Goal: Task Accomplishment & Management: Manage account settings

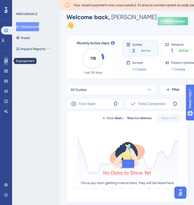
click at [5, 62] on icon at bounding box center [6, 61] width 4 height 4
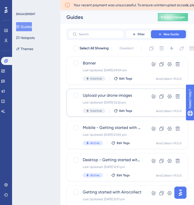
scroll to position [15, 0]
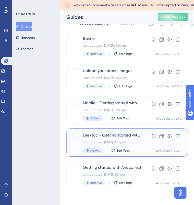
click at [116, 139] on div "Desktop - Getting started with Airocollect Last Updated: 26 Aug 2025 12:51 pm A…" at bounding box center [112, 142] width 59 height 21
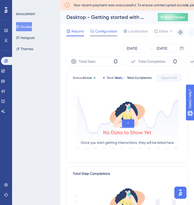
click at [101, 32] on span "Configuration" at bounding box center [106, 31] width 22 height 6
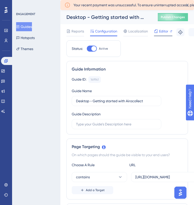
click at [159, 32] on span "Editor" at bounding box center [163, 31] width 9 height 6
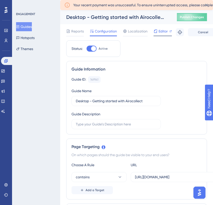
click at [160, 33] on span "Editor" at bounding box center [163, 31] width 9 height 6
click at [192, 20] on button "Publish Changes" at bounding box center [192, 17] width 30 height 8
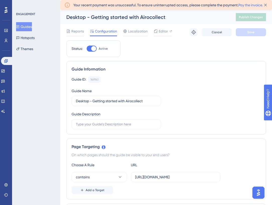
click at [31, 26] on button "Guides" at bounding box center [24, 26] width 16 height 9
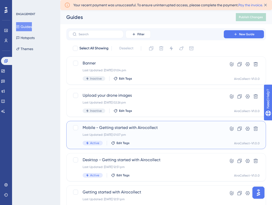
click at [120, 126] on span "Mobile - Getting started with Airocollect" at bounding box center [146, 127] width 127 height 6
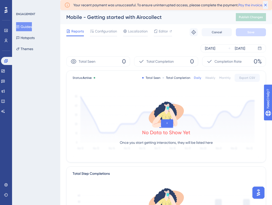
click at [266, 5] on icon at bounding box center [266, 5] width 3 height 3
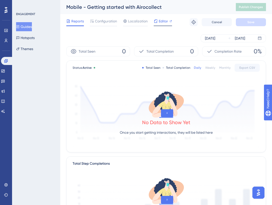
click at [155, 21] on icon at bounding box center [156, 21] width 4 height 4
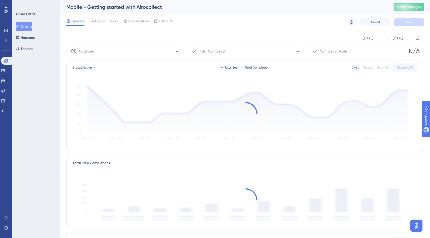
click at [29, 26] on button "Guides" at bounding box center [24, 26] width 16 height 9
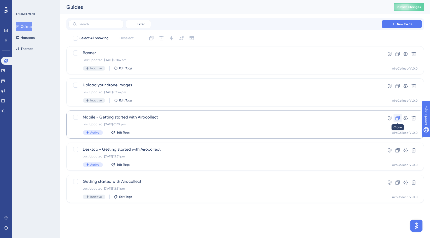
click at [346, 118] on icon at bounding box center [397, 118] width 5 height 5
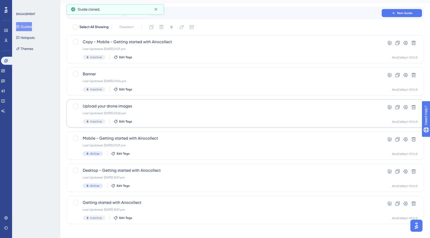
scroll to position [13, 0]
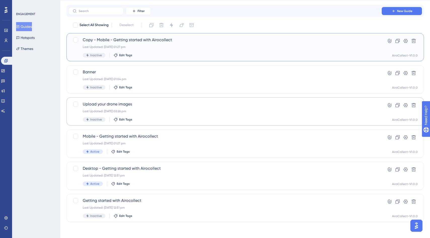
click at [142, 48] on div "Last Updated: 09 Sept 2025 01:27 pm" at bounding box center [225, 47] width 285 height 4
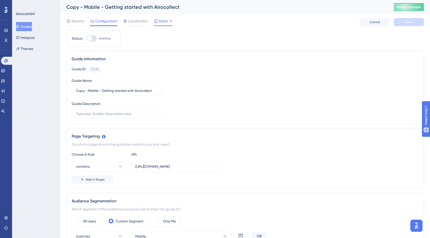
click at [164, 20] on span "Editor" at bounding box center [163, 21] width 9 height 6
click at [25, 29] on button "Guides" at bounding box center [24, 26] width 16 height 9
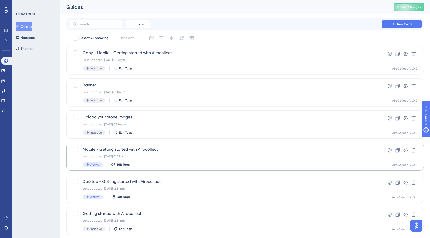
scroll to position [7, 0]
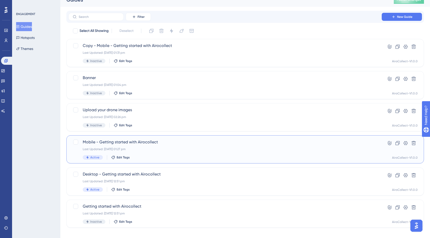
click at [141, 146] on div "Mobile - Getting started with Airocollect Last Updated: 09 Sept 2025 01:27 pm A…" at bounding box center [225, 149] width 285 height 21
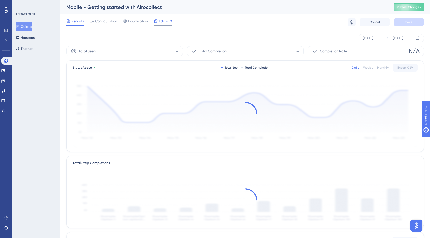
click at [157, 20] on icon at bounding box center [156, 21] width 4 height 4
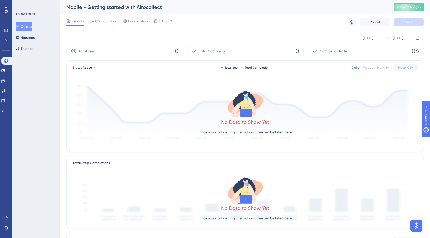
click at [27, 28] on button "Guides" at bounding box center [24, 26] width 16 height 9
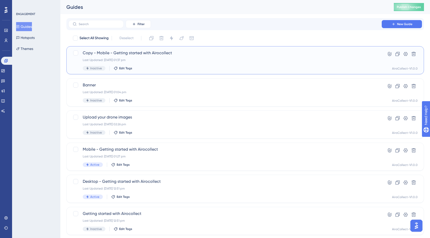
click at [112, 52] on span "Copy - Mobile - Getting started with Airocollect" at bounding box center [225, 53] width 285 height 6
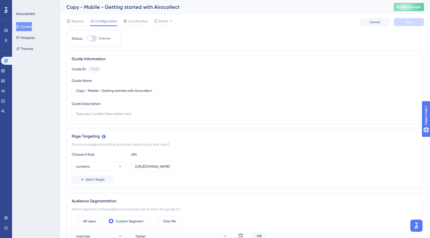
click at [27, 28] on button "Guides" at bounding box center [24, 26] width 16 height 9
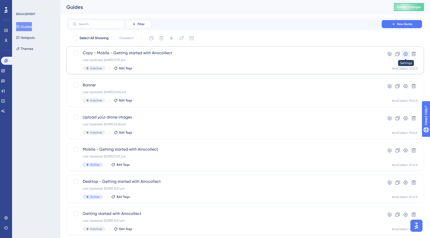
click at [346, 54] on icon at bounding box center [406, 54] width 4 height 4
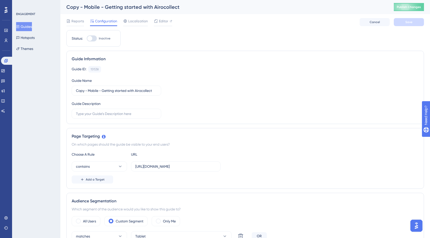
click at [124, 9] on div "Copy - Mobile - Getting started with Airocollect" at bounding box center [223, 7] width 315 height 7
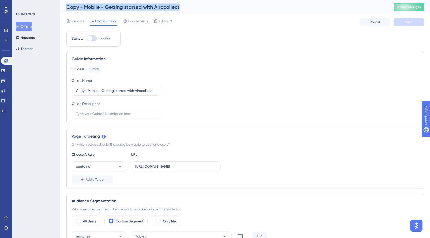
click at [124, 9] on div "Copy - Mobile - Getting started with Airocollect" at bounding box center [223, 7] width 315 height 7
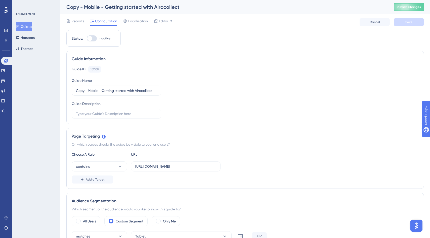
click at [143, 63] on div "Guide Information Guide ID: 151538 Copy Guide Name Copy - Mobile - Getting star…" at bounding box center [245, 87] width 358 height 73
drag, startPoint x: 89, startPoint y: 91, endPoint x: 74, endPoint y: 91, distance: 14.6
click at [74, 91] on label "Copy - Mobile - Getting started with Airocollect" at bounding box center [117, 91] width 90 height 10
click at [90, 91] on input "Mobile - Getting started with Airocollect" at bounding box center [116, 91] width 81 height 6
drag, startPoint x: 106, startPoint y: 91, endPoint x: 91, endPoint y: 91, distance: 15.1
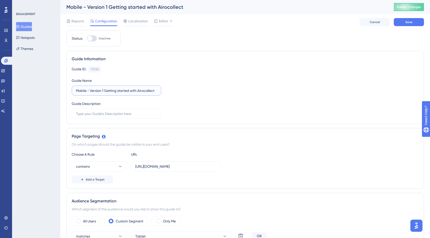
click at [91, 91] on input "Mobile - Version 1 Getting started with Airocollect" at bounding box center [116, 91] width 81 height 6
click at [145, 92] on input "Mobile - Getting started with Airocollect" at bounding box center [116, 91] width 81 height 6
type input "Mobile - Getting started with Airocollect (v1)"
click at [346, 8] on span "Publish Changes" at bounding box center [409, 7] width 24 height 4
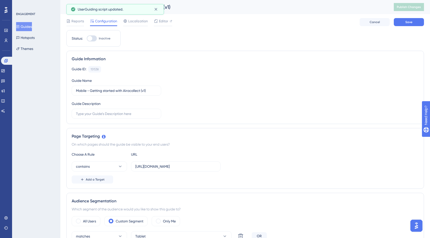
click at [25, 27] on button "Guides" at bounding box center [24, 26] width 16 height 9
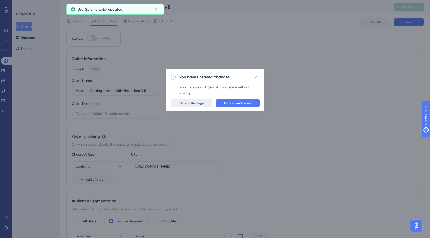
click at [202, 103] on span "Stay on the Page" at bounding box center [191, 103] width 25 height 4
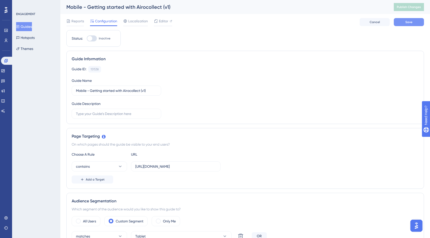
click at [346, 25] on button "Save" at bounding box center [409, 22] width 30 height 8
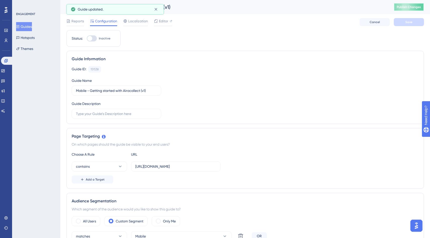
click at [346, 6] on button "Publish Changes" at bounding box center [409, 7] width 30 height 8
click at [27, 27] on button "Guides" at bounding box center [24, 26] width 16 height 9
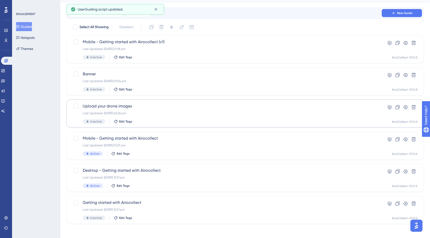
scroll to position [13, 0]
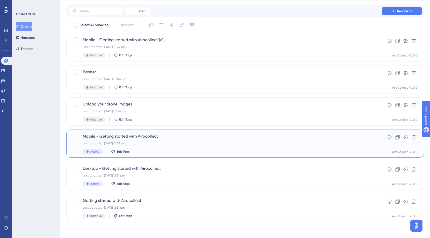
click at [151, 139] on span "Mobile - Getting started with Airocollect" at bounding box center [225, 137] width 285 height 6
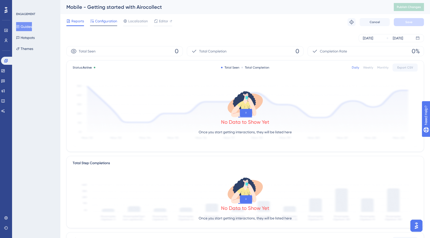
click at [100, 21] on span "Configuration" at bounding box center [106, 21] width 22 height 6
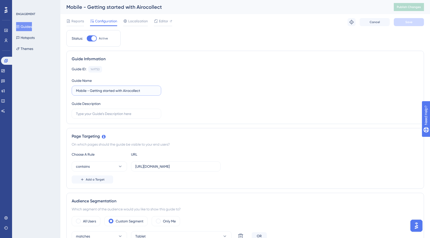
click at [76, 91] on input "Mobile - Getting started with Airocollect" at bounding box center [116, 91] width 81 height 6
type input "(Old) Mobile - Getting started with Airocollect"
click at [346, 23] on span "Save" at bounding box center [408, 22] width 7 height 4
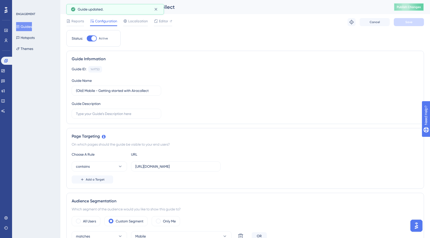
click at [346, 5] on button "Publish Changes" at bounding box center [409, 7] width 30 height 8
click at [28, 27] on button "Guides" at bounding box center [24, 26] width 16 height 9
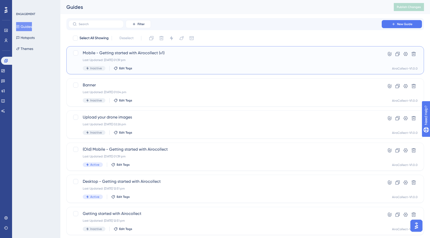
click at [154, 56] on div "Mobile - Getting started with Airocollect (v1) Last Updated: 09 Sept 2025 01:39…" at bounding box center [225, 60] width 285 height 21
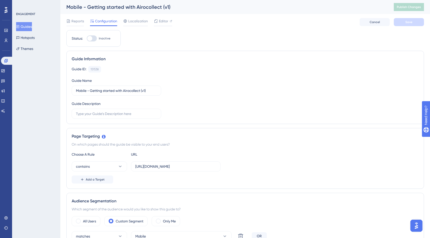
click at [93, 38] on div at bounding box center [92, 38] width 10 height 6
click at [87, 38] on input "Inactive" at bounding box center [87, 38] width 0 height 0
checkbox input "true"
click at [160, 22] on span "Editor" at bounding box center [163, 21] width 9 height 6
click at [157, 21] on icon at bounding box center [156, 21] width 4 height 4
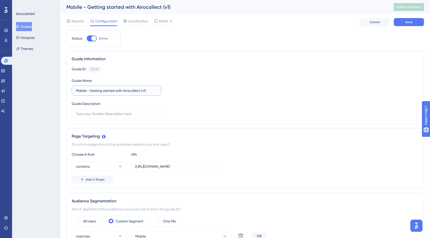
click at [151, 90] on input "Mobile - Getting started with Airocollect (v1)" at bounding box center [116, 91] width 81 height 6
type input "Mobile - Getting started with Airocollect"
click at [346, 22] on span "Save" at bounding box center [408, 22] width 7 height 4
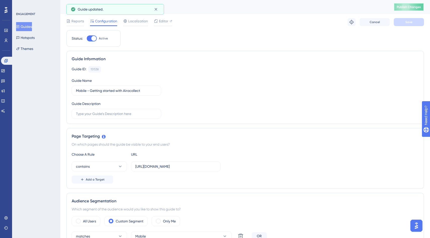
click at [346, 6] on span "Publish Changes" at bounding box center [409, 7] width 24 height 4
click at [29, 25] on button "Guides" at bounding box center [24, 26] width 16 height 9
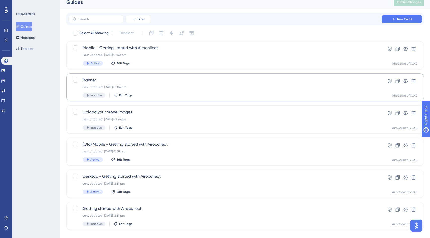
scroll to position [7, 0]
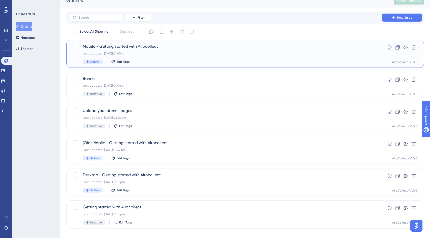
click at [149, 57] on div "Mobile - Getting started with Airocollect Last Updated: 09 Sept 2025 01:40 pm A…" at bounding box center [225, 54] width 285 height 21
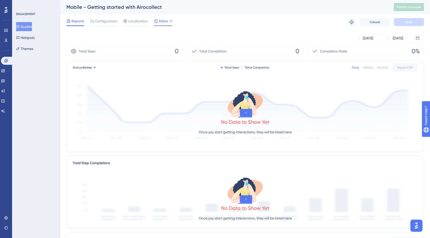
click at [158, 21] on div "Editor" at bounding box center [163, 21] width 18 height 6
click at [346, 8] on span "Publish Changes" at bounding box center [409, 7] width 24 height 4
click at [5, 12] on icon at bounding box center [6, 10] width 3 height 6
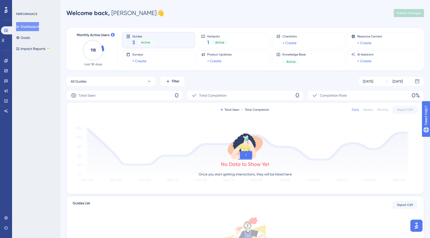
click at [7, 11] on icon at bounding box center [6, 10] width 3 height 7
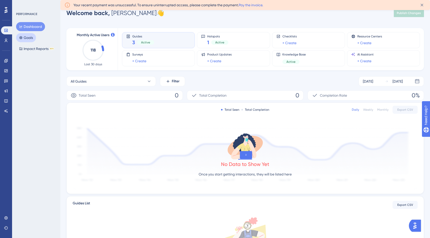
click at [30, 37] on button "Goals" at bounding box center [26, 37] width 20 height 9
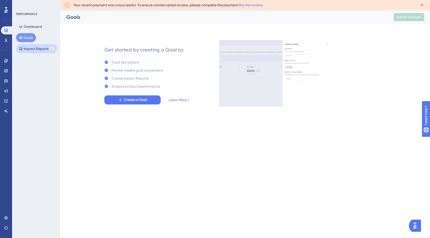
click at [33, 51] on button "Impact Reports BETA" at bounding box center [36, 48] width 41 height 9
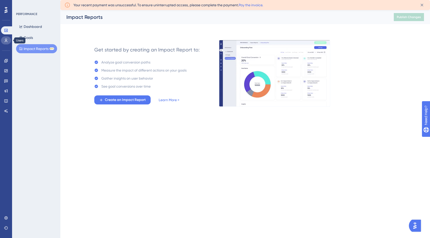
click at [3, 41] on link at bounding box center [6, 40] width 10 height 8
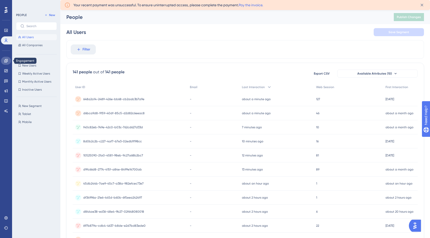
click at [8, 61] on icon at bounding box center [5, 60] width 3 height 3
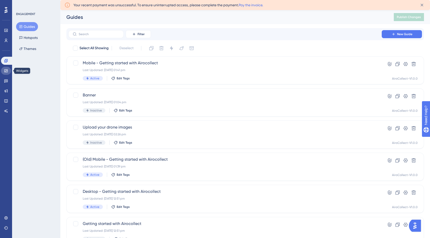
click at [7, 72] on icon at bounding box center [6, 71] width 4 height 4
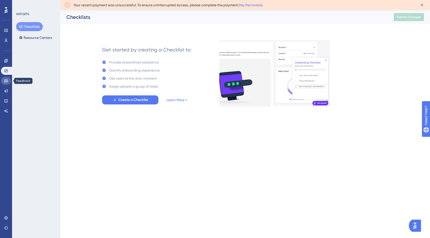
click at [7, 83] on link at bounding box center [6, 81] width 10 height 8
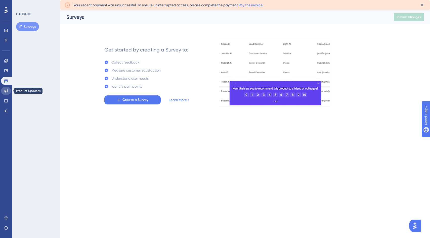
click at [7, 90] on icon at bounding box center [6, 91] width 4 height 4
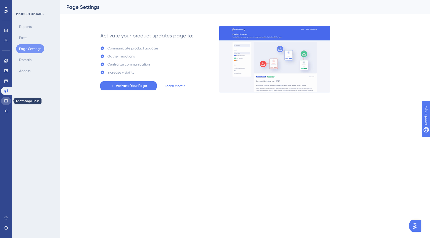
click at [6, 101] on icon at bounding box center [5, 101] width 3 height 3
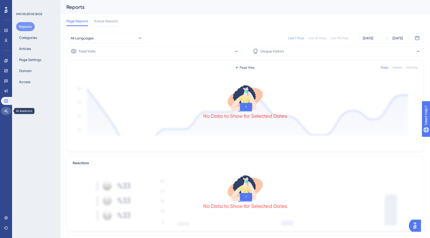
click at [6, 111] on icon at bounding box center [6, 110] width 4 height 3
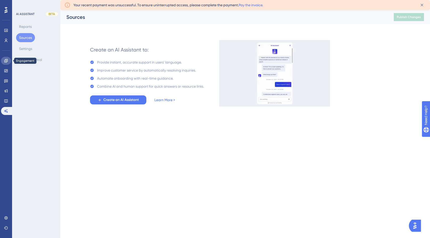
click at [7, 62] on icon at bounding box center [6, 61] width 4 height 4
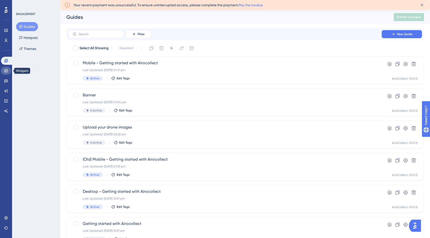
click at [7, 71] on icon at bounding box center [6, 71] width 4 height 4
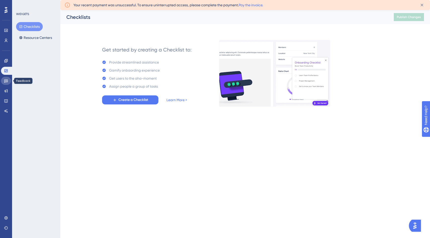
click at [6, 81] on icon at bounding box center [6, 81] width 4 height 4
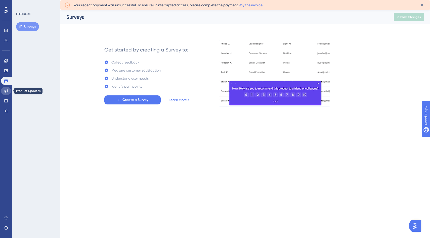
click at [6, 90] on icon at bounding box center [6, 91] width 4 height 4
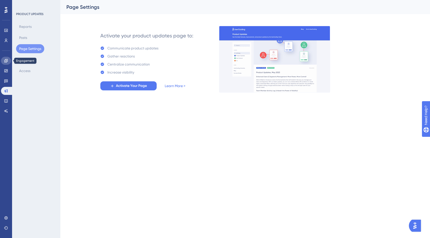
click at [5, 59] on icon at bounding box center [5, 60] width 3 height 3
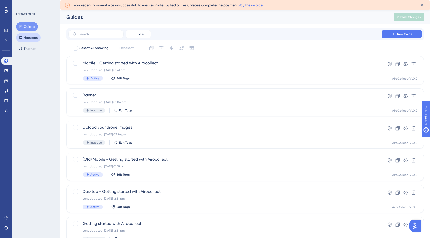
click at [23, 34] on button "Hotspots" at bounding box center [28, 37] width 25 height 9
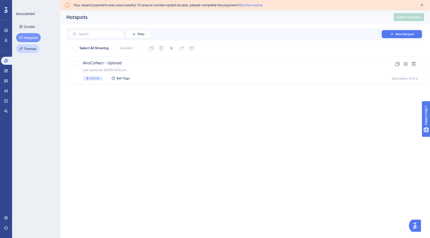
click at [24, 45] on button "Themes" at bounding box center [27, 48] width 23 height 9
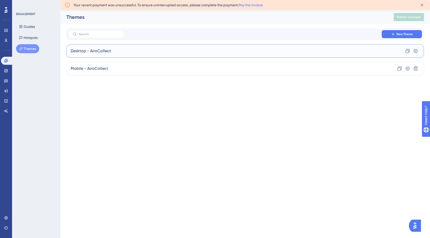
click at [100, 49] on span "Desktop - AiroCollect" at bounding box center [91, 51] width 40 height 6
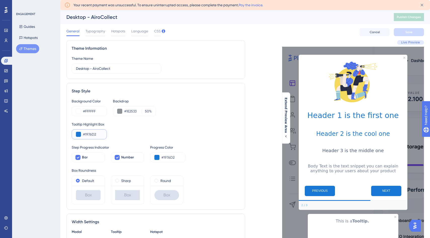
click at [90, 133] on input "#1976D2" at bounding box center [93, 135] width 20 height 6
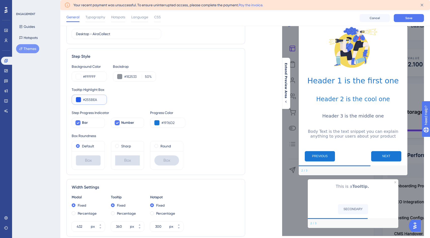
scroll to position [41, 0]
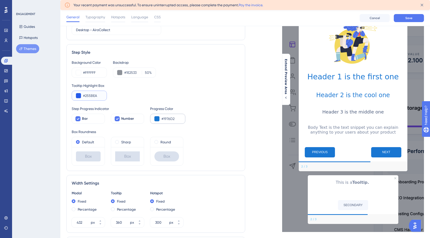
type input "#255BEA"
click at [169, 118] on input "#1976D2" at bounding box center [171, 119] width 20 height 6
type input "#255BEA"
click at [201, 131] on div "Box Roundness" at bounding box center [156, 132] width 168 height 6
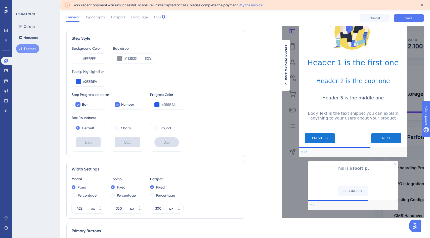
scroll to position [56, 0]
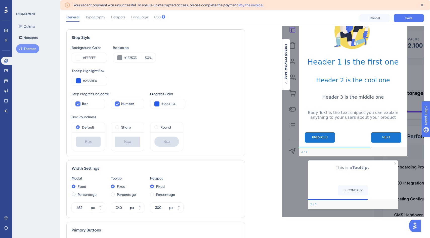
click at [74, 194] on span at bounding box center [74, 195] width 4 height 4
click at [77, 194] on input "radio" at bounding box center [77, 194] width 0 height 0
click at [73, 187] on span at bounding box center [74, 187] width 4 height 4
click at [77, 186] on input "radio" at bounding box center [77, 186] width 0 height 0
type input "432"
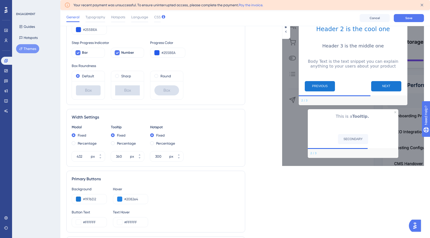
scroll to position [108, 0]
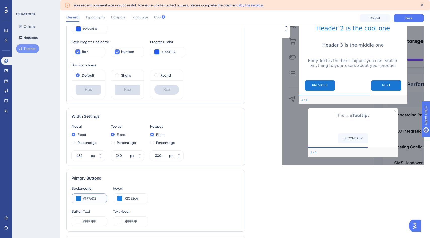
click at [91, 199] on input "#1976D2" at bounding box center [93, 199] width 20 height 6
type input "#255BEA"
click at [135, 199] on input "#2082e4" at bounding box center [134, 199] width 20 height 6
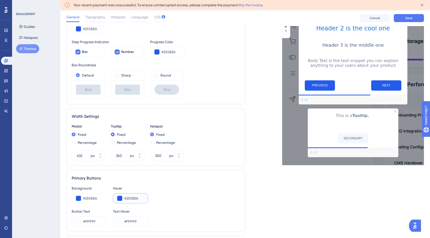
type input "#255BEA"
click at [181, 174] on div "Primary Buttons Background #255BEA Hover #255BEA Button Text #FFFFFF Text Hover…" at bounding box center [155, 201] width 179 height 62
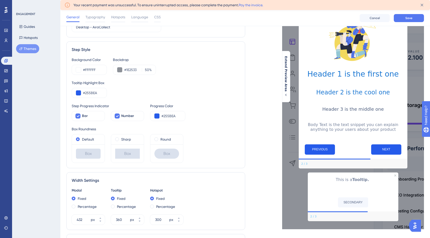
scroll to position [51, 0]
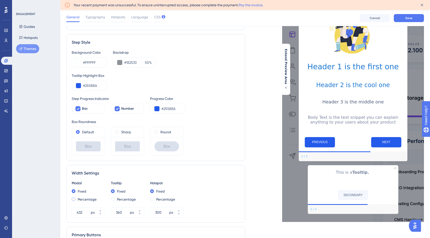
click at [87, 199] on label "Percentage" at bounding box center [87, 200] width 19 height 6
click at [80, 213] on input "30" at bounding box center [84, 213] width 15 height 6
click at [79, 212] on input "30" at bounding box center [84, 213] width 15 height 6
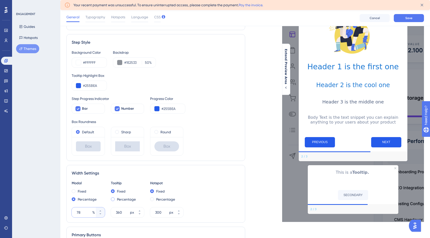
type input "78"
click at [112, 198] on span at bounding box center [113, 200] width 4 height 4
click at [116, 198] on input "radio" at bounding box center [116, 198] width 0 height 0
click at [117, 212] on input "25" at bounding box center [123, 213] width 15 height 6
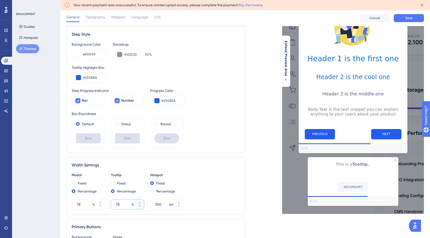
scroll to position [60, 0]
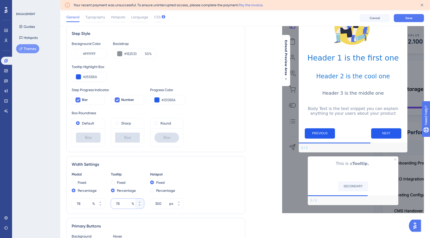
type input "25"
click at [73, 183] on span at bounding box center [74, 183] width 4 height 4
click at [77, 182] on input "radio" at bounding box center [77, 182] width 0 height 0
type input "432"
click at [113, 183] on span at bounding box center [113, 183] width 4 height 4
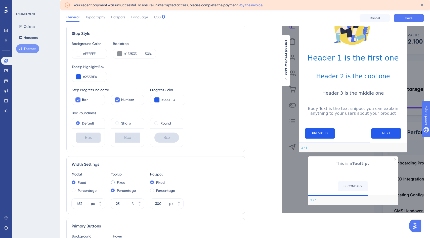
click at [116, 182] on input "radio" at bounding box center [116, 182] width 0 height 0
type input "360"
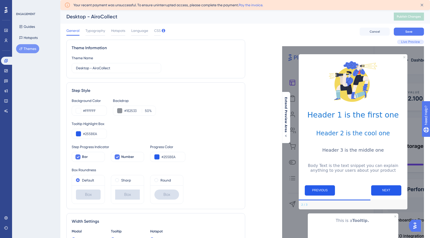
scroll to position [0, 0]
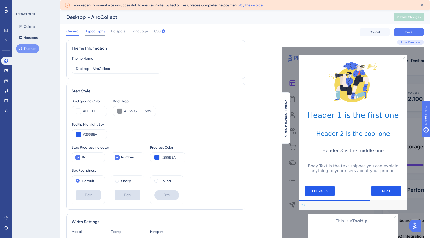
click at [98, 34] on span "Typography" at bounding box center [96, 31] width 20 height 6
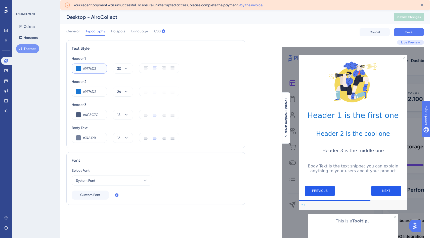
click at [89, 68] on input "#1976D2" at bounding box center [93, 69] width 20 height 6
type input "#255BEA"
click at [91, 91] on input "#1976D2" at bounding box center [93, 92] width 20 height 6
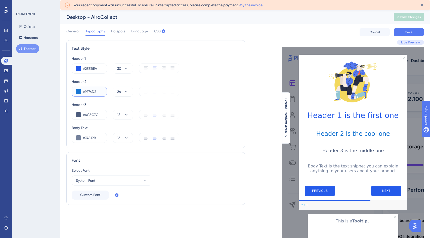
click at [91, 91] on input "#1976D2" at bounding box center [93, 92] width 20 height 6
paste input "255BEA"
type input "#255BEA"
click at [200, 80] on div "Header 2" at bounding box center [156, 82] width 168 height 6
click at [122, 179] on button "System Font" at bounding box center [112, 181] width 80 height 10
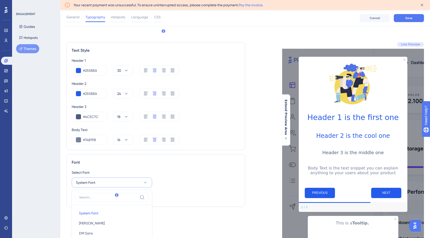
scroll to position [118, 0]
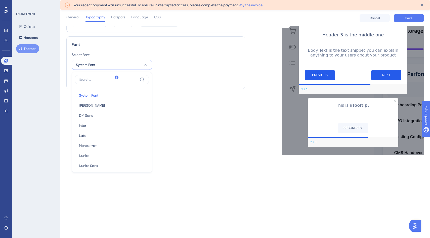
click at [173, 130] on div "Text Style Header 1 #255BEA 30 Header 2 #255BEA 24 Header 3 #4C5C7C 18 Body Tex…" at bounding box center [155, 39] width 179 height 231
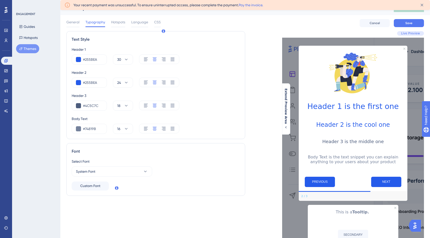
scroll to position [0, 0]
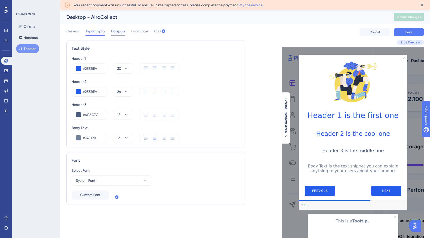
click at [119, 31] on span "Hotspots" at bounding box center [118, 31] width 14 height 6
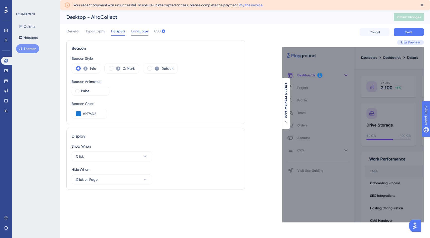
click at [140, 31] on span "Language" at bounding box center [139, 31] width 17 height 6
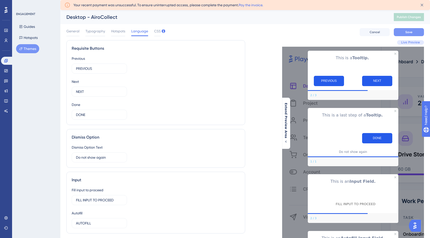
click at [399, 29] on button "Save" at bounding box center [409, 32] width 30 height 8
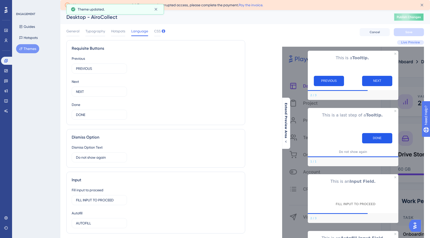
click at [412, 15] on span "Publish Changes" at bounding box center [409, 17] width 24 height 4
click at [28, 48] on button "Themes" at bounding box center [27, 48] width 23 height 9
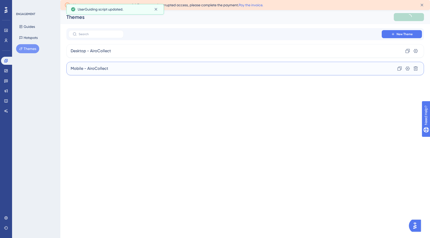
click at [113, 69] on div "Mobile - AiroCollect Clone Settings Delete" at bounding box center [245, 69] width 358 height 14
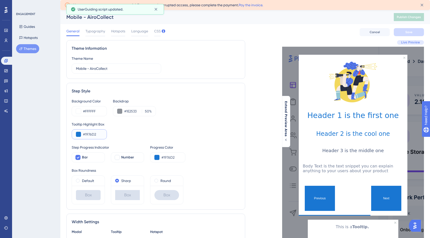
click at [90, 135] on input "#1976D2" at bounding box center [93, 135] width 20 height 6
paste input "255BE"
type input "#255BE"
click at [167, 157] on input "#1976D2" at bounding box center [171, 158] width 20 height 6
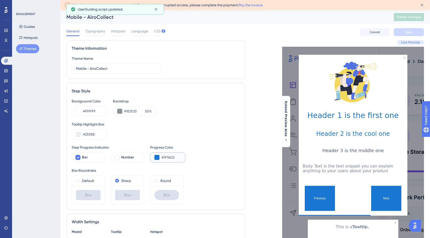
click at [167, 157] on input "#1976D2" at bounding box center [171, 158] width 20 height 6
paste input "255BE"
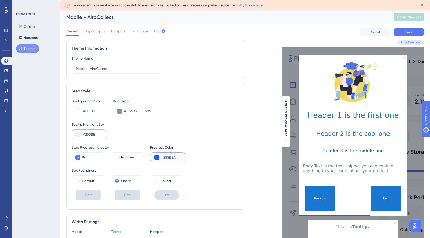
type input "#255BEA"
click at [96, 135] on input "#255BE" at bounding box center [93, 135] width 20 height 6
type input "#255BEA"
click at [154, 133] on div "Tooltip Highlight Box #255BEA" at bounding box center [156, 130] width 168 height 18
click at [93, 135] on input "#255BEA" at bounding box center [93, 135] width 20 height 6
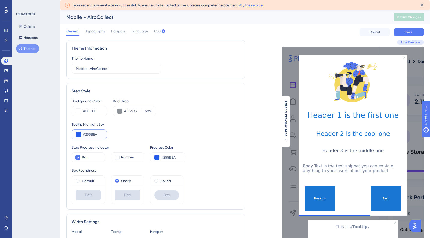
click at [93, 135] on input "#255BEA" at bounding box center [93, 135] width 20 height 6
click at [156, 131] on div "Tooltip Highlight Box #255BEA" at bounding box center [156, 130] width 168 height 18
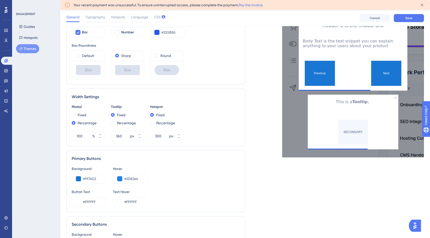
scroll to position [128, 0]
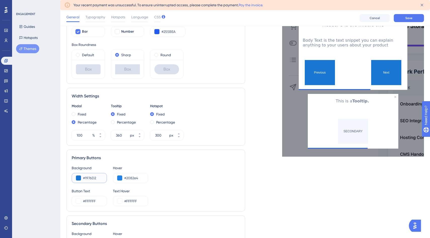
drag, startPoint x: 100, startPoint y: 177, endPoint x: 71, endPoint y: 178, distance: 29.7
click at [71, 177] on div "Primary Buttons Background #1976D2 Hover #2082e4 Button Text #FFFFFF Text Hover…" at bounding box center [155, 181] width 179 height 62
paste input "255BEA"
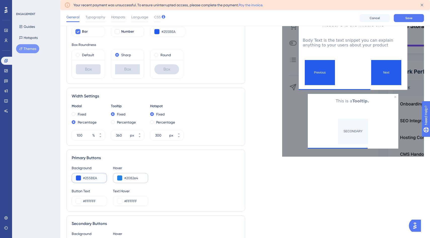
type input "#255BEA"
drag, startPoint x: 141, startPoint y: 179, endPoint x: 103, endPoint y: 179, distance: 38.2
click at [103, 179] on div "Background #255BEA Hover #2082e4" at bounding box center [156, 174] width 168 height 18
paste input "55BEA"
type input "#255BEA"
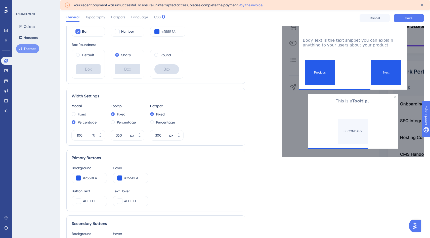
click at [210, 172] on div "Background #255BEA Hover #255BEA" at bounding box center [156, 174] width 168 height 18
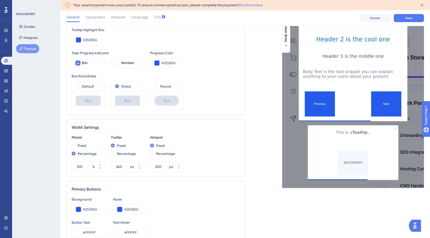
scroll to position [96, 0]
click at [79, 167] on input "100" at bounding box center [84, 167] width 15 height 6
type input "78"
click at [225, 140] on div "Modal Fixed Percentage 78 % Tooltip Fixed Percentage 360 px Hotspot Fixed Perce…" at bounding box center [156, 153] width 168 height 37
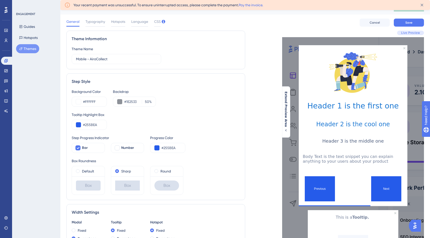
scroll to position [7, 0]
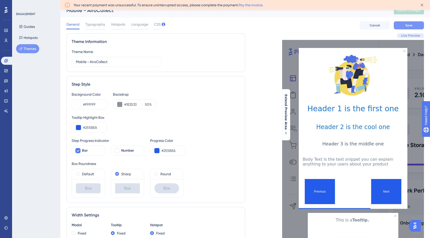
click at [404, 23] on button "Save" at bounding box center [409, 25] width 30 height 8
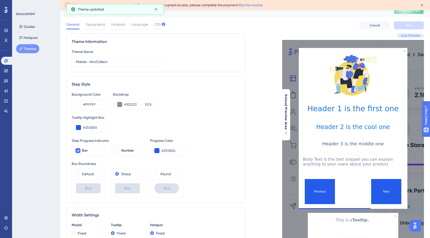
click at [403, 12] on span "Publish Changes" at bounding box center [409, 10] width 24 height 4
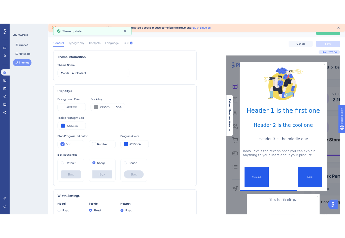
scroll to position [0, 0]
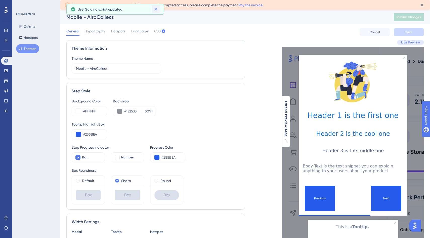
click at [156, 10] on div "Your recent payment was unsuccessful. To ensure uninterrupted access, please co…" at bounding box center [245, 5] width 370 height 10
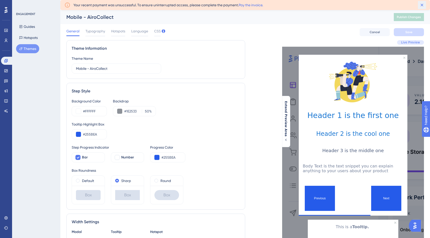
click at [422, 6] on icon at bounding box center [421, 5] width 5 height 5
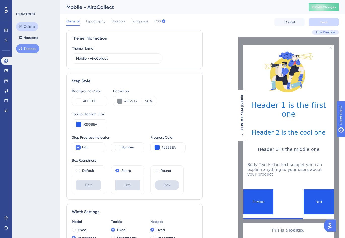
click at [26, 26] on button "Guides" at bounding box center [27, 26] width 22 height 9
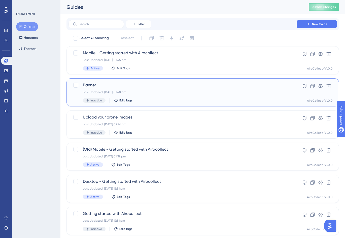
click at [107, 86] on span "Banner" at bounding box center [182, 85] width 199 height 6
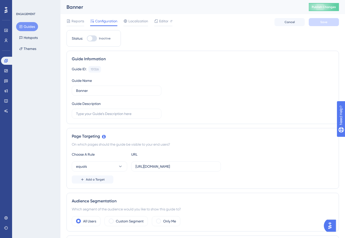
click at [92, 39] on div at bounding box center [92, 38] width 10 height 6
click at [87, 39] on input "Inactive" at bounding box center [87, 38] width 0 height 0
checkbox input "true"
click at [91, 92] on input "Banner" at bounding box center [116, 91] width 81 height 6
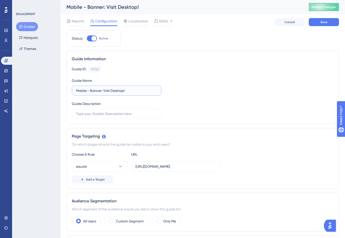
type input "Mobile - Banner: Visit Desktop!"
click at [182, 102] on div "Guide ID: 151326 Copy Guide Name Mobile - Banner: Visit Desktop! Guide Descript…" at bounding box center [203, 92] width 262 height 53
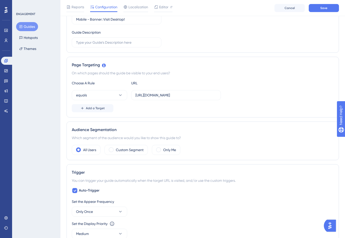
scroll to position [85, 0]
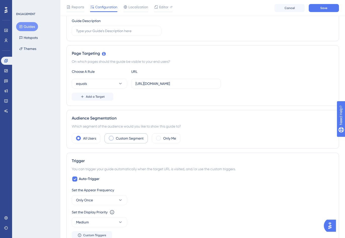
click at [134, 138] on label "Custom Segment" at bounding box center [130, 139] width 28 height 6
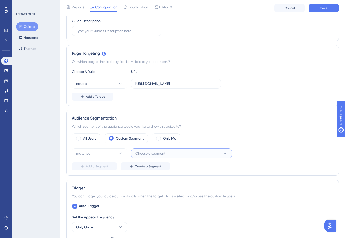
click at [142, 154] on span "Choose a segment" at bounding box center [150, 154] width 30 height 6
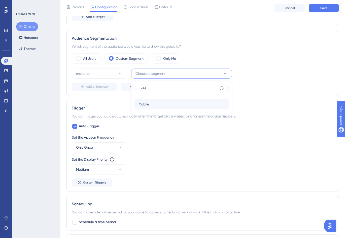
type input "mobi"
click at [148, 106] on span "Mobile" at bounding box center [143, 104] width 11 height 6
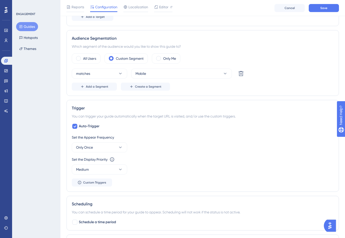
click at [212, 86] on div "Add a Segment Create a Segment" at bounding box center [203, 87] width 262 height 8
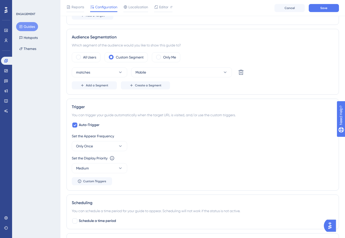
scroll to position [166, 0]
click at [100, 144] on button "Only Once" at bounding box center [99, 146] width 55 height 10
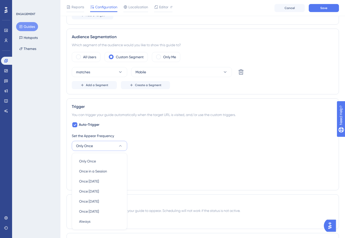
scroll to position [239, 0]
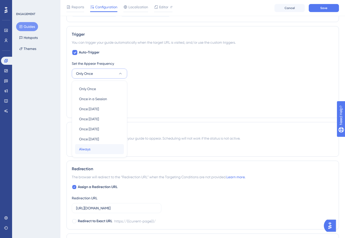
click at [98, 149] on div "Always Always" at bounding box center [99, 149] width 41 height 10
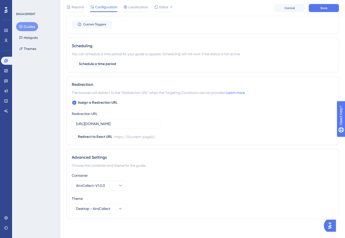
scroll to position [377, 0]
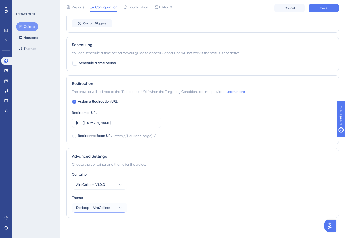
click at [106, 207] on span "Desktop - AiroCollect" at bounding box center [93, 208] width 34 height 6
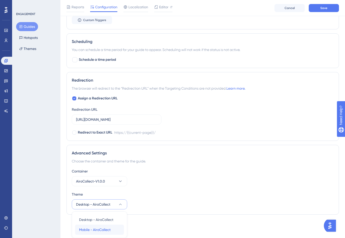
click at [99, 229] on span "Mobile - AiroCollect" at bounding box center [94, 230] width 31 height 6
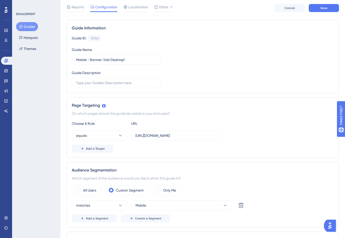
scroll to position [4, 0]
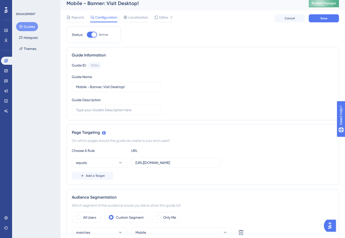
click at [322, 5] on span "Publish Changes" at bounding box center [323, 3] width 24 height 4
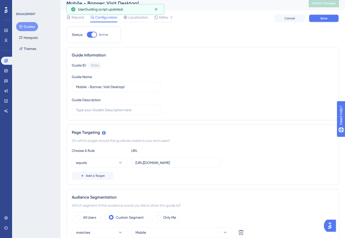
click at [320, 17] on span "Save" at bounding box center [323, 18] width 7 height 4
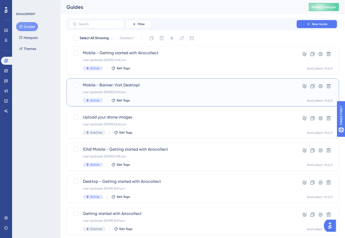
click at [115, 84] on span "Mobile - Banner: Visit Desktop!" at bounding box center [182, 85] width 199 height 6
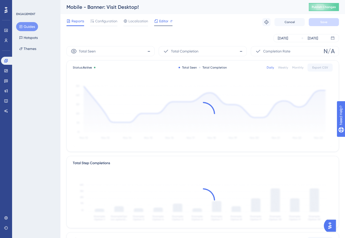
click at [159, 23] on span "Editor" at bounding box center [163, 21] width 9 height 6
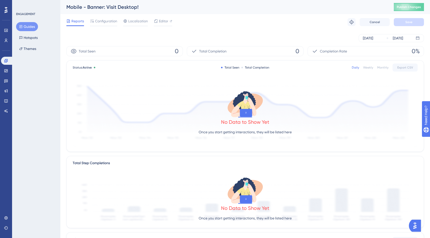
click at [180, 10] on div "Mobile - Banner: Visit Desktop!" at bounding box center [223, 7] width 315 height 7
click at [103, 24] on span "Configuration" at bounding box center [106, 21] width 22 height 6
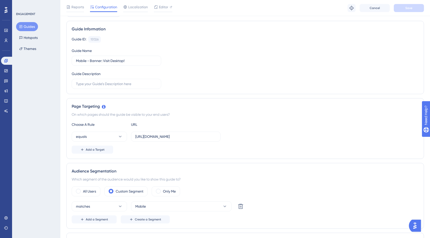
scroll to position [33, 0]
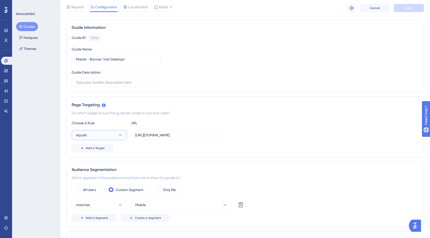
click at [103, 134] on button "equals" at bounding box center [99, 135] width 55 height 10
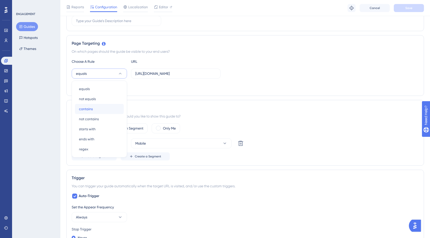
click at [99, 109] on div "contains contains" at bounding box center [99, 109] width 41 height 10
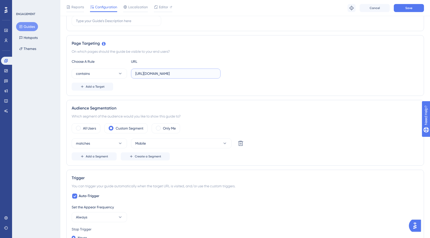
drag, startPoint x: 182, startPoint y: 73, endPoint x: 134, endPoint y: 73, distance: 47.8
click at [134, 73] on label "https://airocollect.com/" at bounding box center [176, 74] width 90 height 10
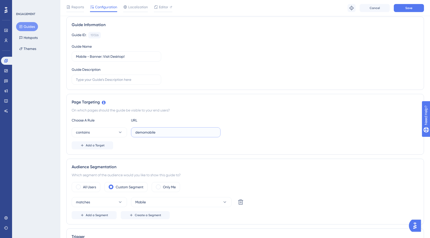
scroll to position [33, 0]
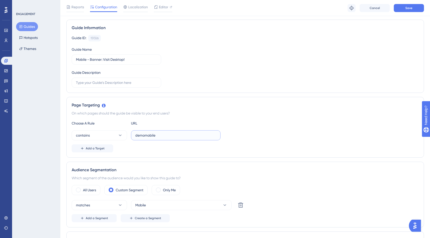
click at [147, 136] on input "demomobile" at bounding box center [175, 136] width 81 height 6
click at [157, 135] on input "demoMobile" at bounding box center [175, 136] width 81 height 6
type input "demoMobile"
click at [404, 8] on button "Save" at bounding box center [409, 8] width 30 height 8
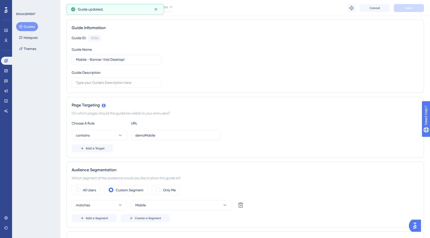
scroll to position [0, 0]
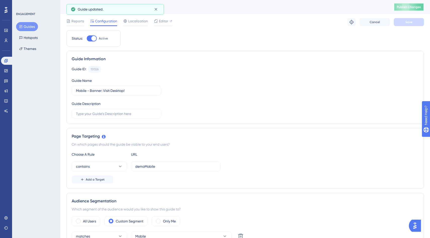
click at [402, 8] on span "Publish Changes" at bounding box center [409, 7] width 24 height 4
click at [26, 27] on button "Guides" at bounding box center [27, 26] width 22 height 9
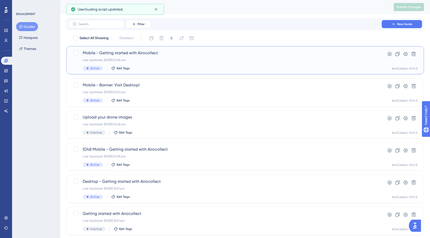
click at [133, 56] on span "Mobile - Getting started with Airocollect" at bounding box center [225, 53] width 285 height 6
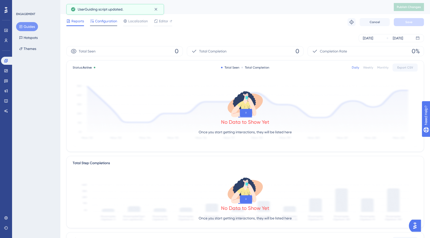
click at [101, 22] on span "Configuration" at bounding box center [106, 21] width 22 height 6
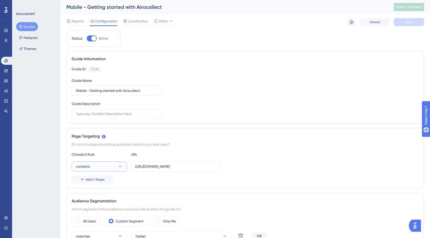
click at [106, 168] on button "contains" at bounding box center [99, 167] width 55 height 10
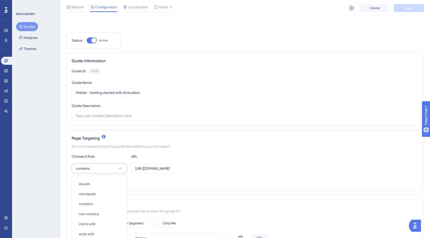
scroll to position [95, 0]
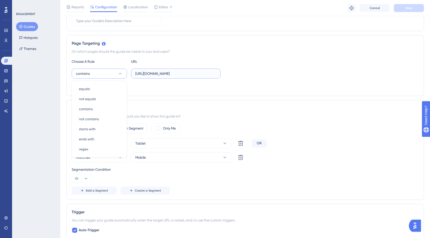
click at [168, 72] on input "https://collect-staging.airobot.eu/viewedit/3d" at bounding box center [175, 74] width 81 height 6
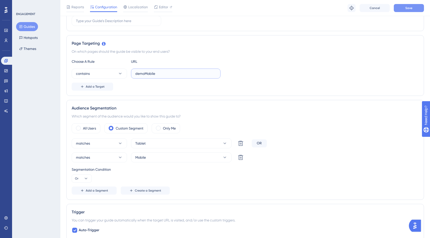
type input "demoMobile"
click at [407, 9] on span "Save" at bounding box center [408, 8] width 7 height 4
click at [215, 11] on div "Reports Configuration Localization Editor Troubleshoot Cancel Save" at bounding box center [245, 8] width 370 height 16
click at [219, 11] on div "Reports Configuration Localization Editor Troubleshoot Cancel Save" at bounding box center [245, 8] width 370 height 16
click at [30, 27] on button "Guides" at bounding box center [27, 26] width 22 height 9
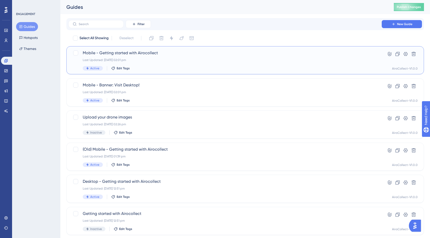
click at [151, 65] on div "Mobile - Getting started with Airocollect Last Updated: 09 Sept 2025 02:01 pm A…" at bounding box center [225, 60] width 285 height 21
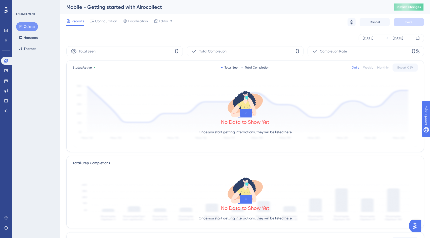
click at [398, 6] on span "Publish Changes" at bounding box center [409, 7] width 24 height 4
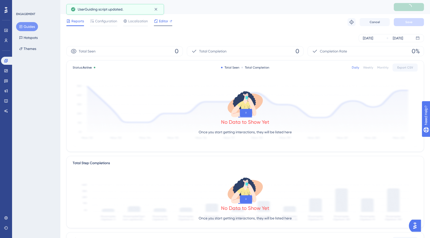
click at [159, 20] on span "Editor" at bounding box center [163, 21] width 9 height 6
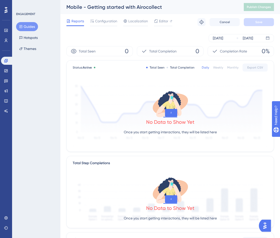
click at [27, 25] on button "Guides" at bounding box center [27, 26] width 22 height 9
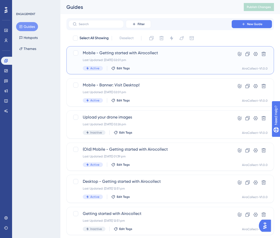
click at [163, 61] on div "Last Updated: 09 Sept 2025 02:01 pm" at bounding box center [150, 60] width 135 height 4
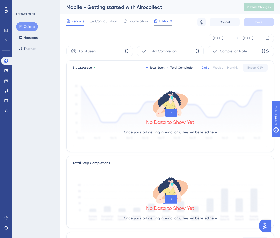
click at [160, 22] on span "Editor" at bounding box center [163, 21] width 9 height 6
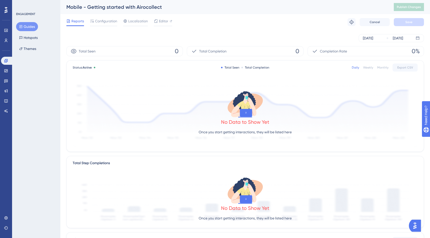
click at [28, 27] on button "Guides" at bounding box center [27, 26] width 22 height 9
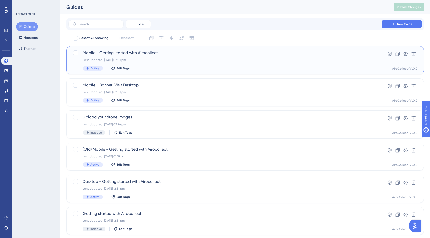
click at [137, 57] on div "Mobile - Getting started with Airocollect Last Updated: 09 Sept 2025 02:01 pm A…" at bounding box center [225, 60] width 285 height 21
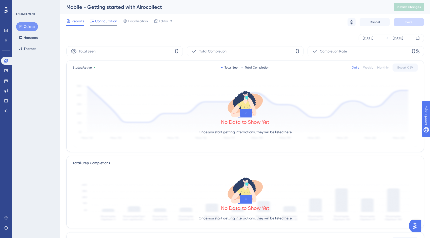
click at [105, 21] on span "Configuration" at bounding box center [106, 21] width 22 height 6
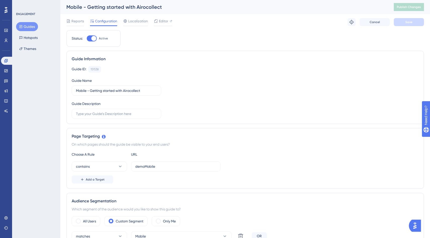
click at [30, 28] on button "Guides" at bounding box center [27, 26] width 22 height 9
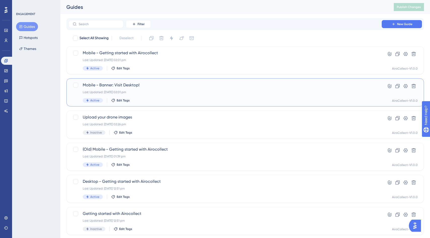
click at [144, 91] on div "Last Updated: 09 Sept 2025 02:01 pm" at bounding box center [225, 92] width 285 height 4
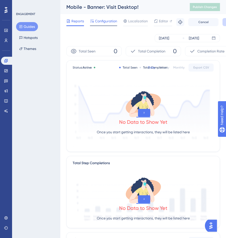
click at [105, 25] on div "Configuration" at bounding box center [103, 22] width 27 height 8
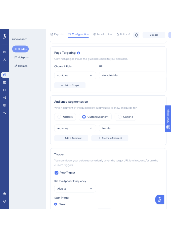
scroll to position [76, 0]
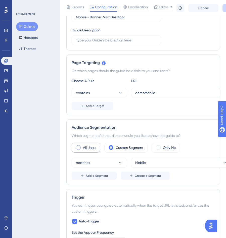
click at [86, 148] on label "All Users" at bounding box center [89, 148] width 13 height 6
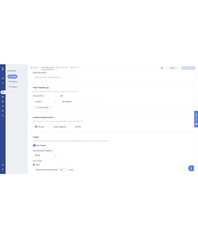
scroll to position [0, 0]
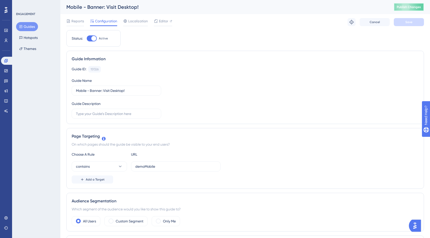
click at [402, 7] on span "Publish Changes" at bounding box center [409, 7] width 24 height 4
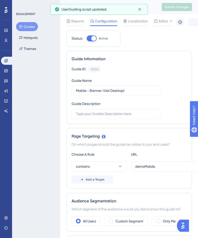
click at [136, 9] on div "UserGuiding script updated." at bounding box center [99, 9] width 89 height 8
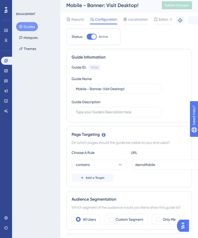
scroll to position [5, 0]
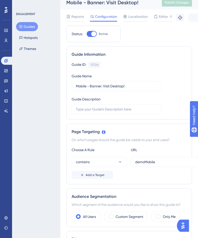
click at [110, 142] on div "On which pages should the guide be visible to your end users?" at bounding box center [129, 140] width 115 height 6
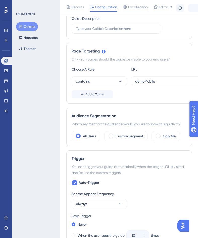
scroll to position [89, 0]
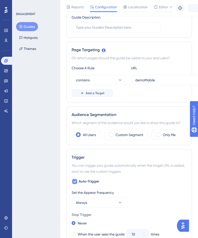
click at [73, 181] on icon at bounding box center [74, 182] width 3 height 4
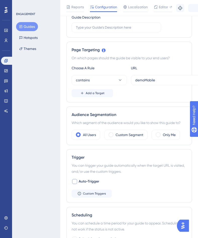
click at [74, 182] on div at bounding box center [74, 181] width 5 height 5
checkbox input "true"
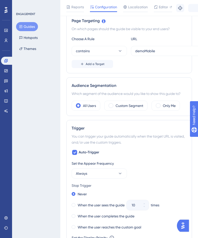
scroll to position [124, 0]
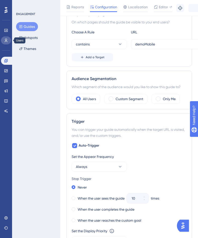
click at [7, 40] on icon at bounding box center [6, 41] width 3 height 4
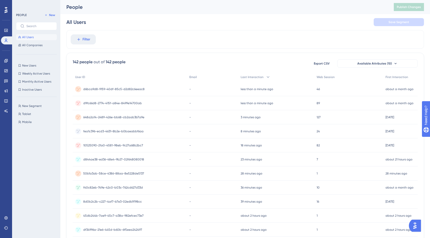
click at [297, 91] on div "less than a minute ago 09 Sep 2025, 14:10" at bounding box center [276, 89] width 76 height 14
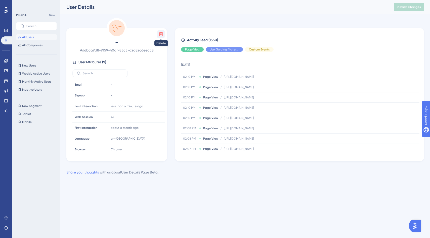
click at [161, 36] on icon at bounding box center [161, 34] width 4 height 4
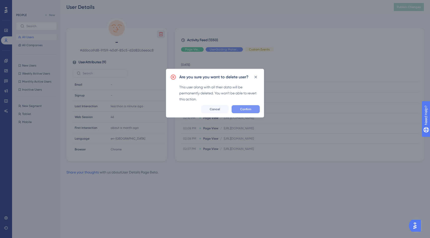
click at [244, 113] on button "Confirm" at bounding box center [246, 109] width 28 height 8
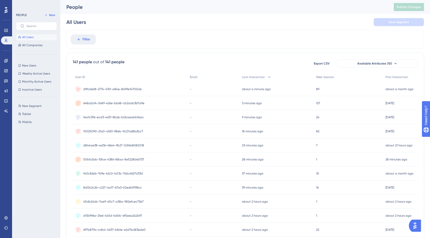
click at [374, 92] on div "89 89" at bounding box center [348, 89] width 69 height 14
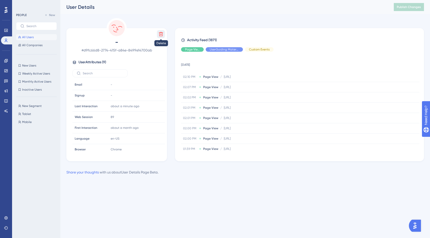
click at [161, 33] on icon at bounding box center [161, 34] width 4 height 4
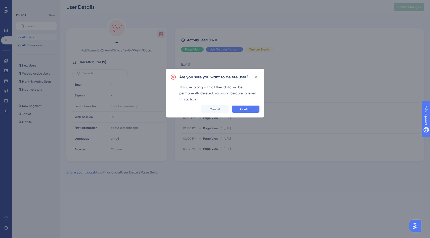
click at [251, 110] on span "Confirm" at bounding box center [245, 109] width 11 height 4
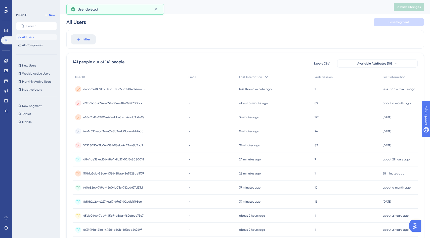
click at [347, 90] on div "1 1" at bounding box center [346, 89] width 68 height 14
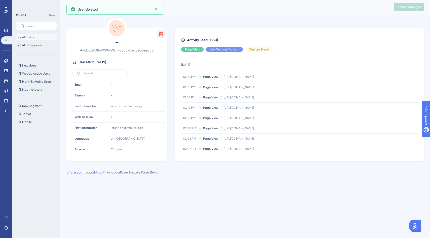
click at [160, 34] on icon at bounding box center [160, 34] width 5 height 5
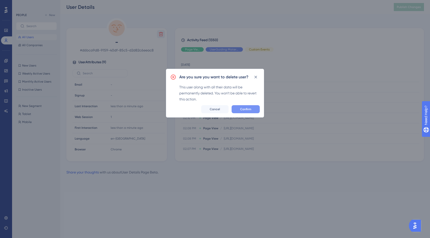
click at [242, 107] on span "Confirm" at bounding box center [245, 109] width 11 height 4
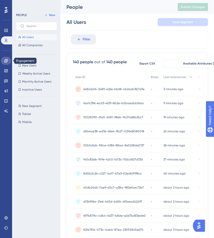
click at [3, 63] on link at bounding box center [6, 61] width 10 height 8
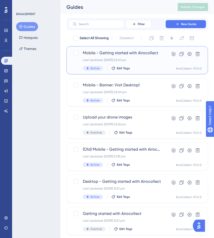
click at [105, 56] on div "Mobile - Getting started with Airocollect Last Updated: 09 Sept 2025 02:01 pm A…" at bounding box center [120, 60] width 75 height 21
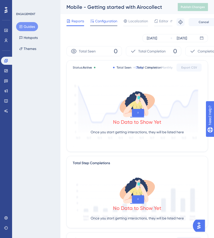
click at [107, 22] on span "Configuration" at bounding box center [106, 21] width 22 height 6
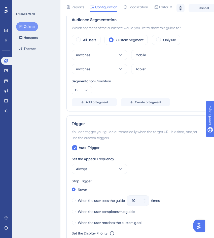
scroll to position [182, 0]
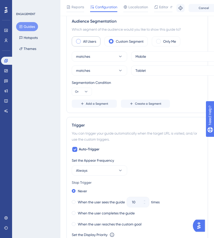
click at [91, 44] on label "All Users" at bounding box center [89, 41] width 13 height 6
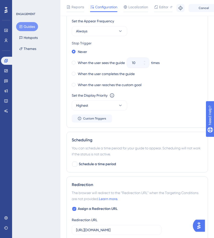
scroll to position [263, 0]
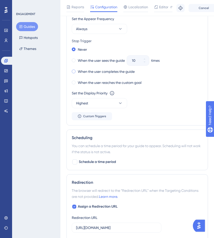
click at [121, 72] on label "When the user completes the guide" at bounding box center [106, 72] width 57 height 6
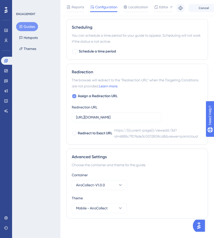
scroll to position [374, 0]
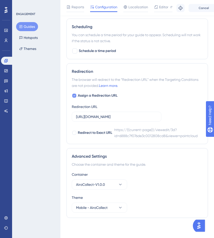
click at [88, 98] on span "Assign a Redirection URL" at bounding box center [98, 96] width 40 height 6
checkbox input "false"
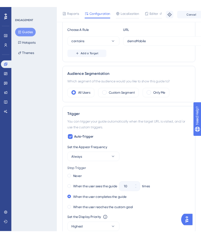
scroll to position [0, 0]
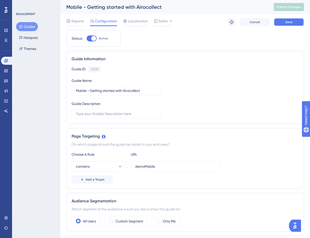
click at [296, 20] on button "Save" at bounding box center [289, 22] width 30 height 8
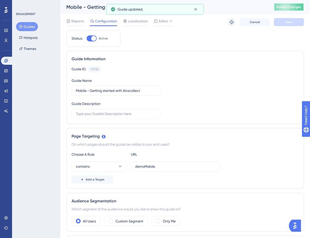
click at [289, 7] on span "Publish Changes" at bounding box center [289, 7] width 24 height 4
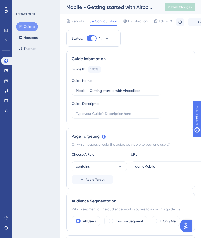
scroll to position [2, 0]
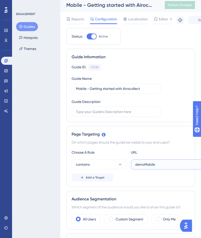
click at [145, 165] on input "demoMobile" at bounding box center [175, 165] width 81 height 6
paste input "https://collect-staging.airobot.eu/viewedit/"
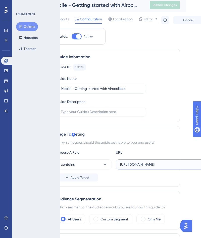
type input "https://collect-staging.airobot.eu/viewedit/demoMobile"
click at [152, 179] on div "Add a Target" at bounding box center [116, 178] width 118 height 8
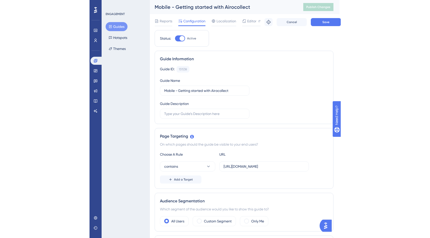
scroll to position [0, 0]
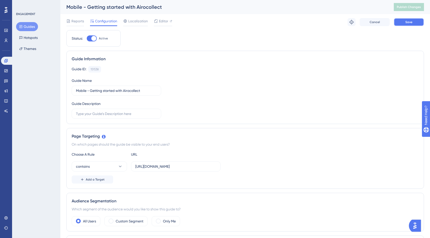
click at [403, 20] on button "Save" at bounding box center [409, 22] width 30 height 8
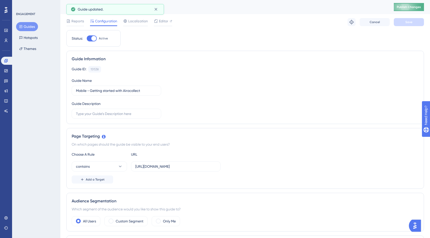
click at [408, 9] on span "Publish Changes" at bounding box center [409, 7] width 24 height 4
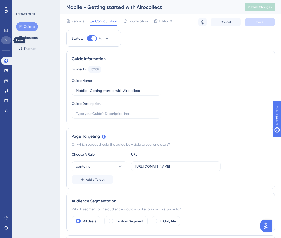
click at [5, 41] on icon at bounding box center [6, 40] width 4 height 4
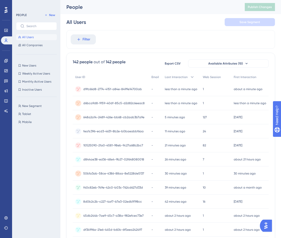
click at [211, 88] on div "1 1" at bounding box center [215, 89] width 31 height 14
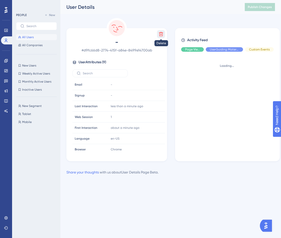
click at [162, 34] on icon at bounding box center [161, 34] width 4 height 4
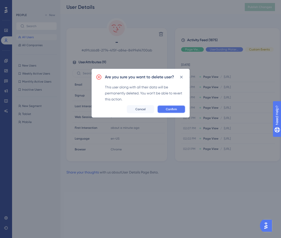
click at [169, 113] on button "Confirm" at bounding box center [171, 109] width 28 height 8
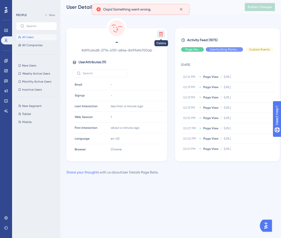
click at [161, 37] on button at bounding box center [161, 34] width 8 height 8
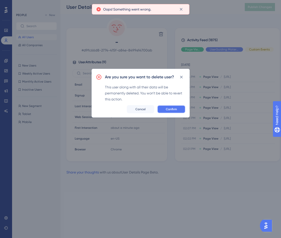
click at [171, 110] on span "Confirm" at bounding box center [171, 109] width 11 height 4
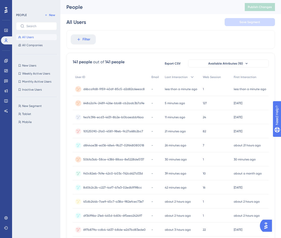
click at [148, 90] on div "d6bca9d8-9159-40df-85c5-d2d82c6eeac8 d6bca9d8-9159-40df-85c5-d2d82c6eeac8" at bounding box center [111, 89] width 76 height 14
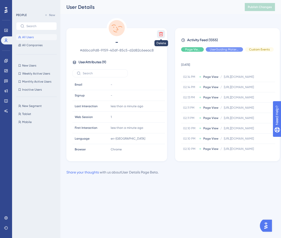
click at [161, 33] on icon at bounding box center [160, 34] width 5 height 5
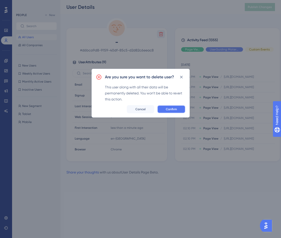
click at [175, 107] on button "Confirm" at bounding box center [171, 109] width 28 height 8
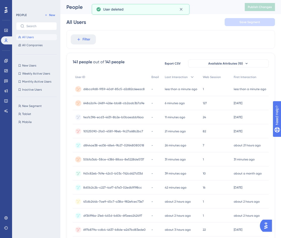
click at [139, 90] on span "d6bca9d8-9159-40df-85c5-d2d82c6eeac8" at bounding box center [113, 89] width 61 height 4
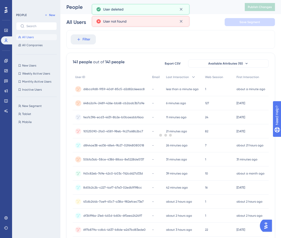
click at [164, 36] on div at bounding box center [165, 135] width 231 height 202
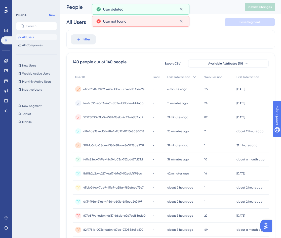
click at [149, 92] on div "648a2a14-2489-426e-bb68-cb2aab3b7a9e 648a2a14-2489-426e-bb68-cb2aab3b7a9e" at bounding box center [111, 89] width 77 height 14
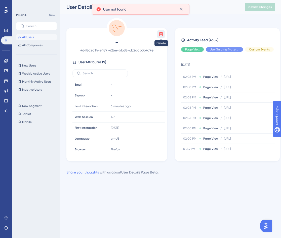
click at [162, 36] on icon at bounding box center [160, 34] width 5 height 5
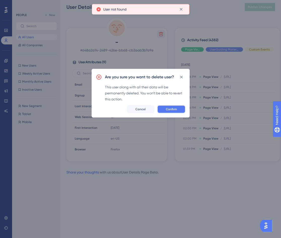
click at [168, 109] on span "Confirm" at bounding box center [171, 109] width 11 height 4
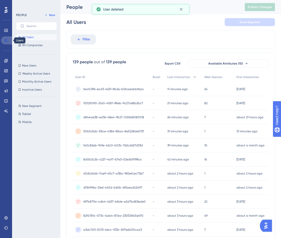
click at [5, 39] on icon at bounding box center [6, 40] width 4 height 4
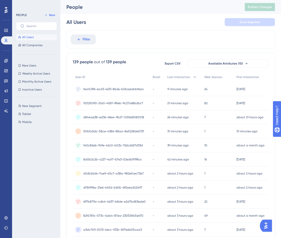
click at [174, 9] on div "People" at bounding box center [149, 7] width 166 height 7
click at [6, 72] on icon at bounding box center [5, 70] width 3 height 3
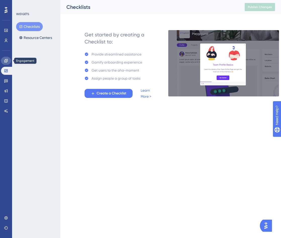
click at [6, 63] on link at bounding box center [6, 61] width 10 height 8
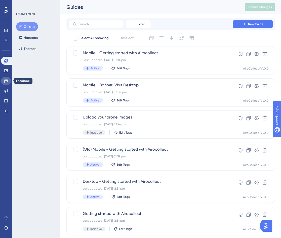
click at [6, 83] on link at bounding box center [6, 81] width 10 height 8
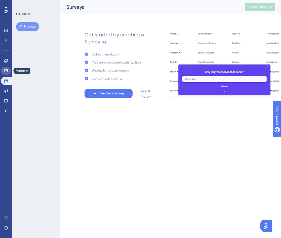
click at [5, 72] on icon at bounding box center [6, 71] width 4 height 4
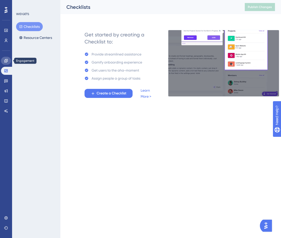
click at [7, 63] on icon at bounding box center [6, 61] width 4 height 4
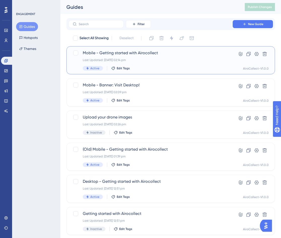
click at [102, 54] on span "Mobile - Getting started with Airocollect" at bounding box center [151, 53] width 136 height 6
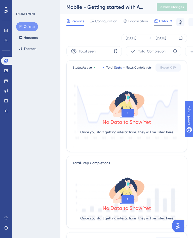
click at [157, 20] on icon at bounding box center [156, 21] width 4 height 4
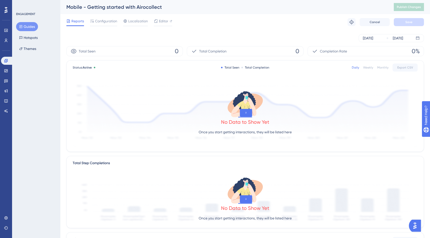
click at [6, 6] on div at bounding box center [6, 10] width 8 height 8
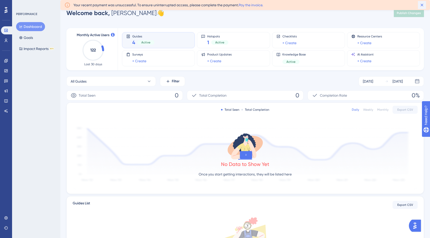
click at [424, 5] on icon at bounding box center [421, 5] width 5 height 5
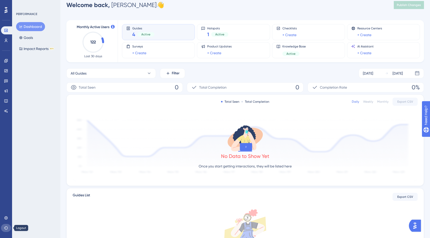
click at [6, 229] on icon at bounding box center [6, 228] width 4 height 4
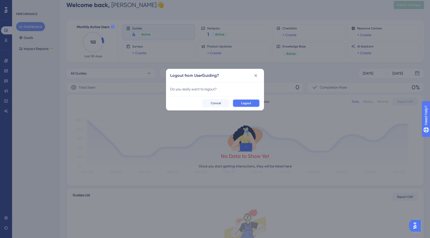
click at [242, 103] on span "Logout" at bounding box center [246, 103] width 10 height 4
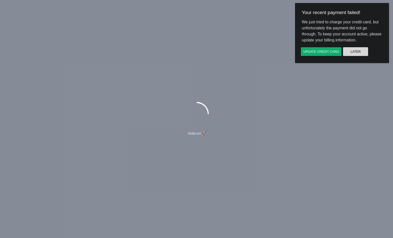
click at [349, 50] on button "Later" at bounding box center [356, 51] width 26 height 9
